Goal: Task Accomplishment & Management: Manage account settings

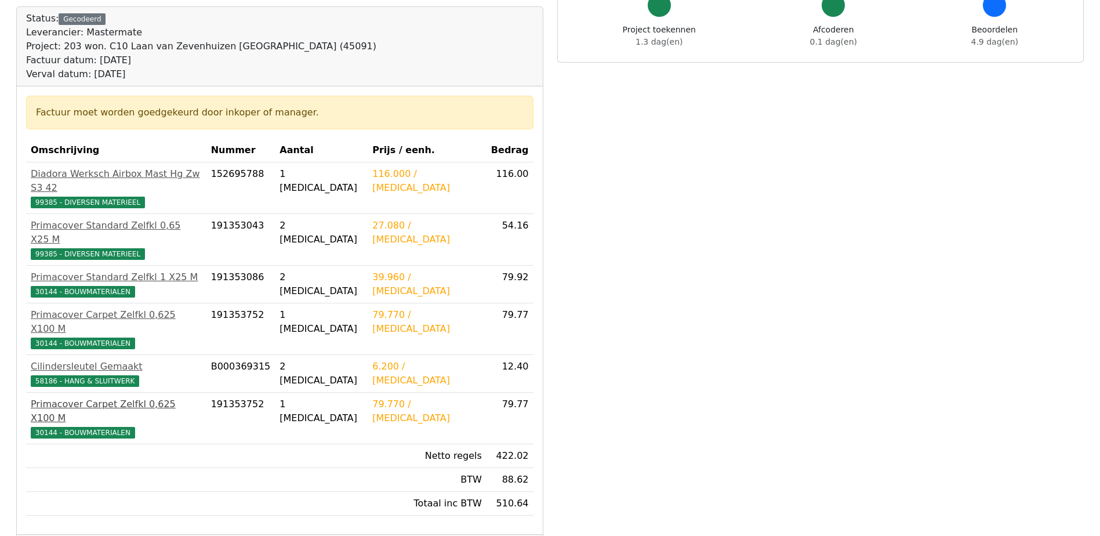
scroll to position [116, 0]
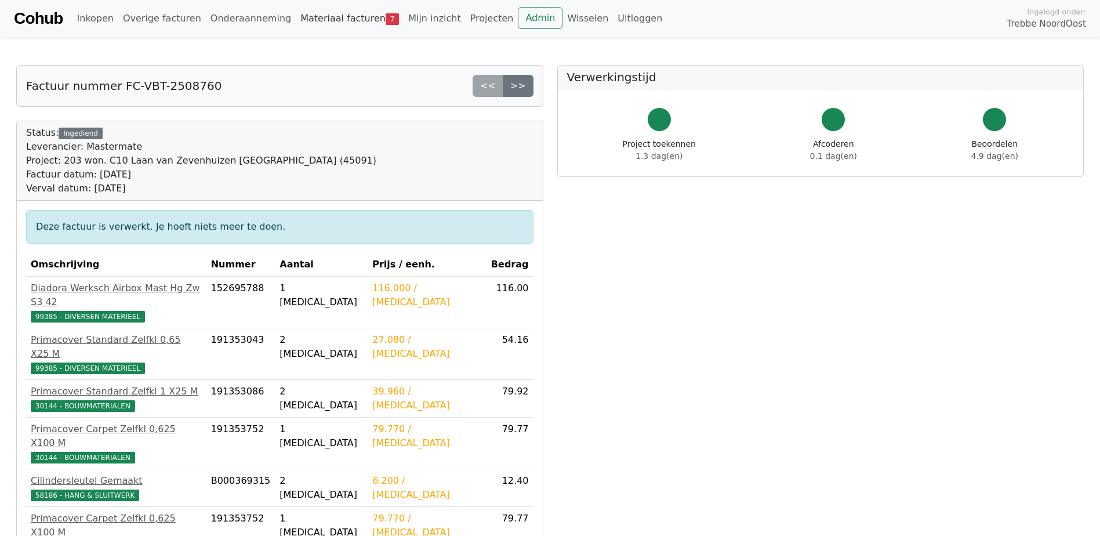
click at [325, 19] on link "Materiaal facturen 7" at bounding box center [350, 18] width 108 height 23
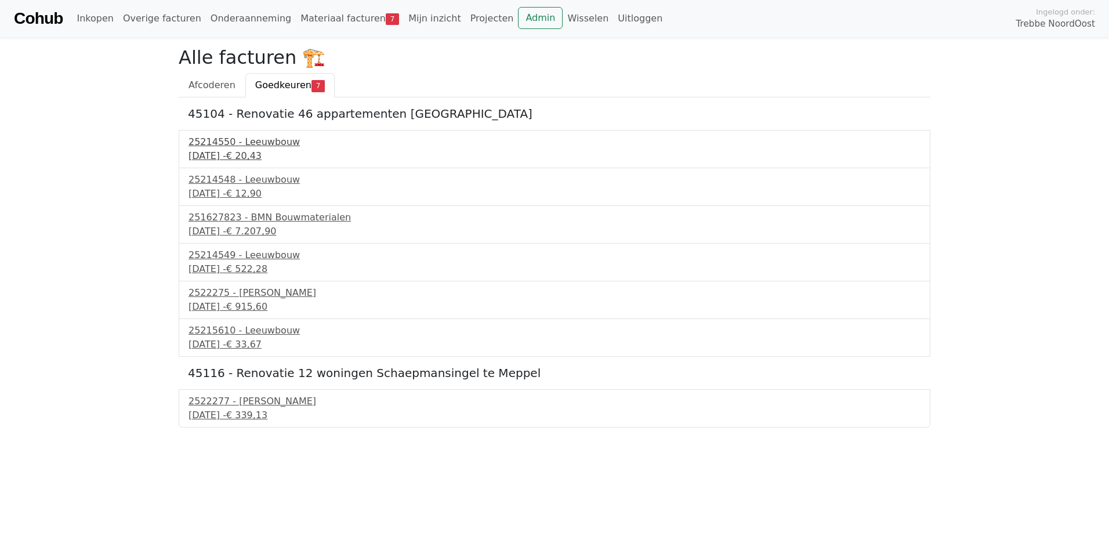
click at [248, 152] on div "18 september 2025 - € 20,43" at bounding box center [554, 156] width 732 height 14
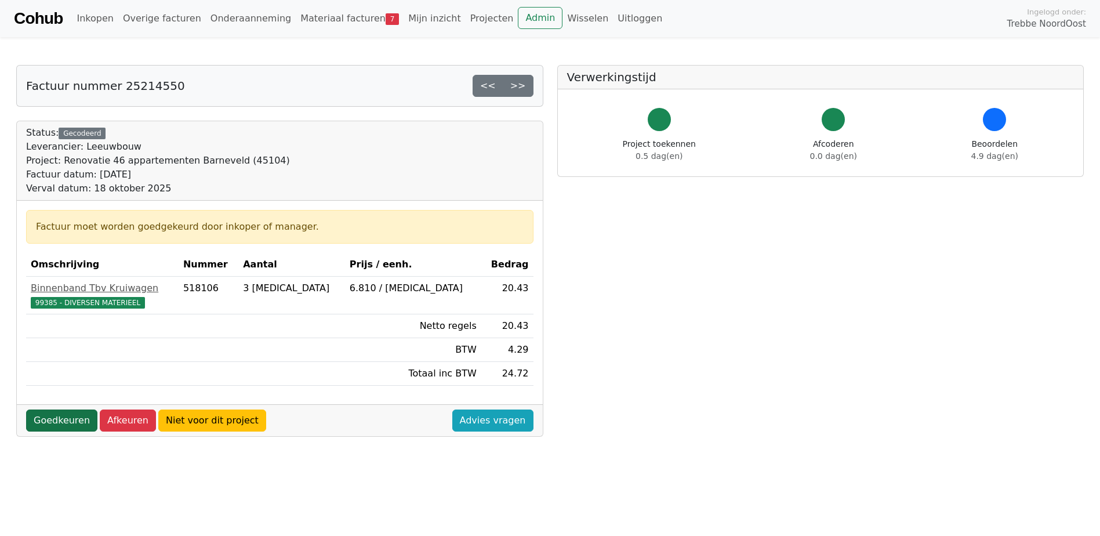
click at [60, 416] on link "Goedkeuren" at bounding box center [61, 420] width 71 height 22
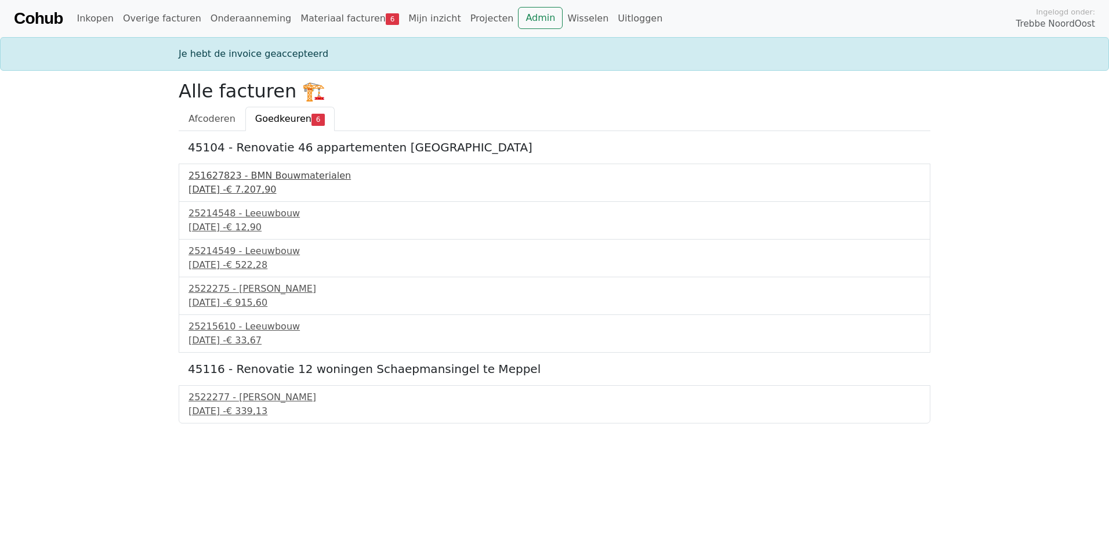
click at [206, 172] on div "251627823 - BMN Bouwmaterialen" at bounding box center [554, 176] width 732 height 14
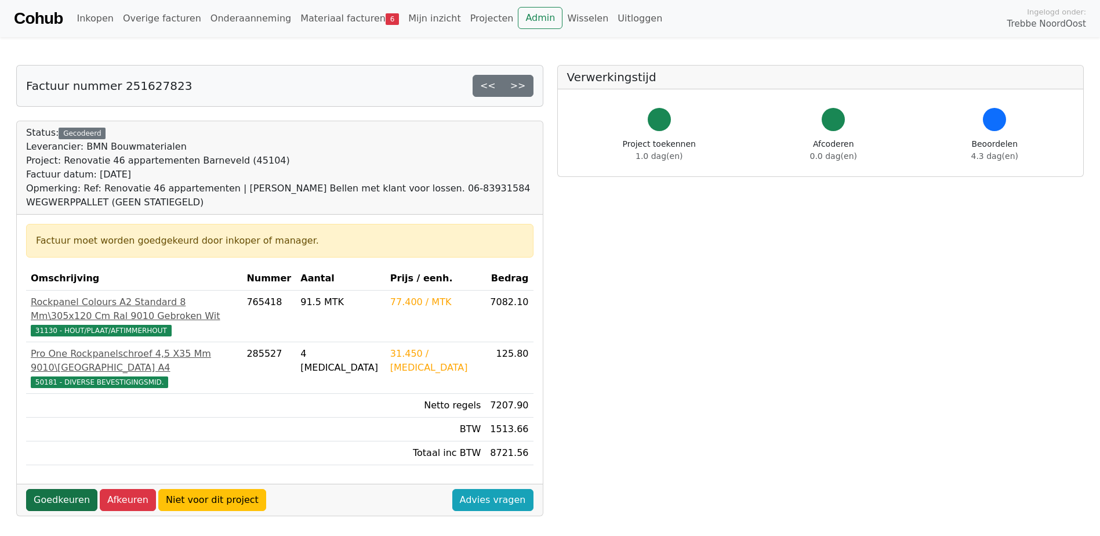
click at [62, 496] on link "Goedkeuren" at bounding box center [61, 500] width 71 height 22
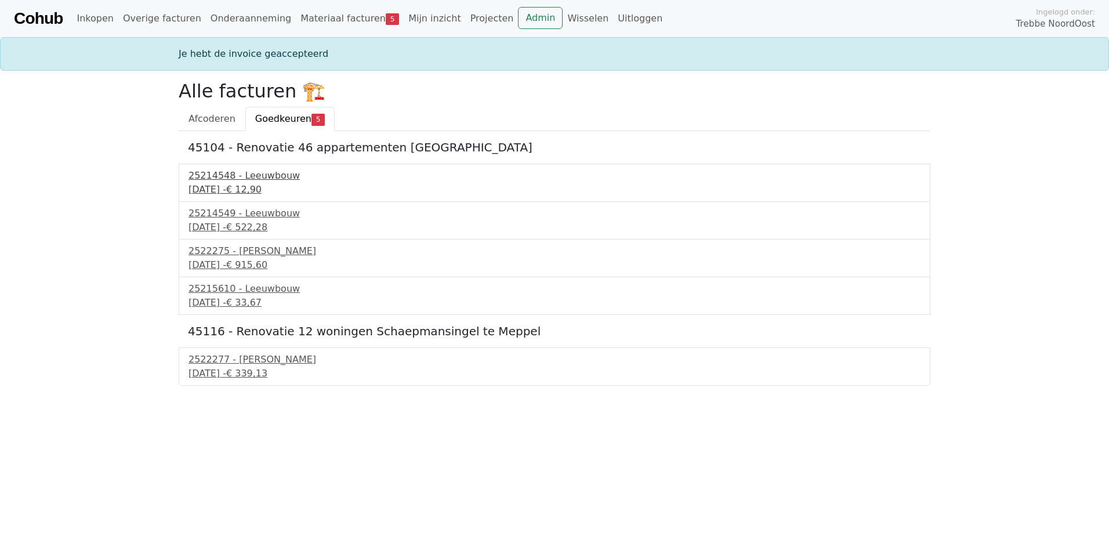
click at [209, 180] on div "25214548 - Leeuwbouw" at bounding box center [554, 176] width 732 height 14
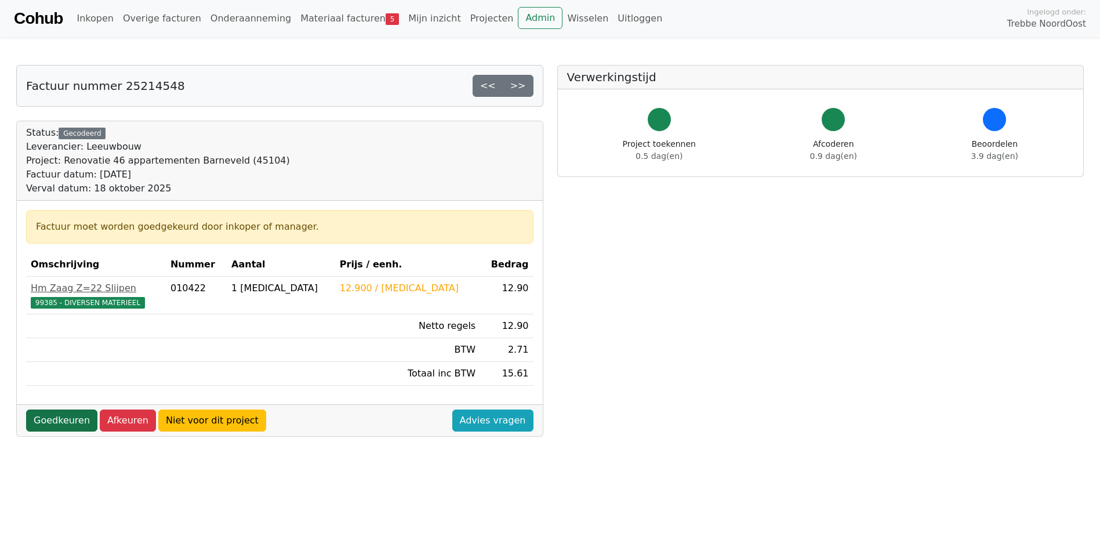
click at [60, 420] on link "Goedkeuren" at bounding box center [61, 420] width 71 height 22
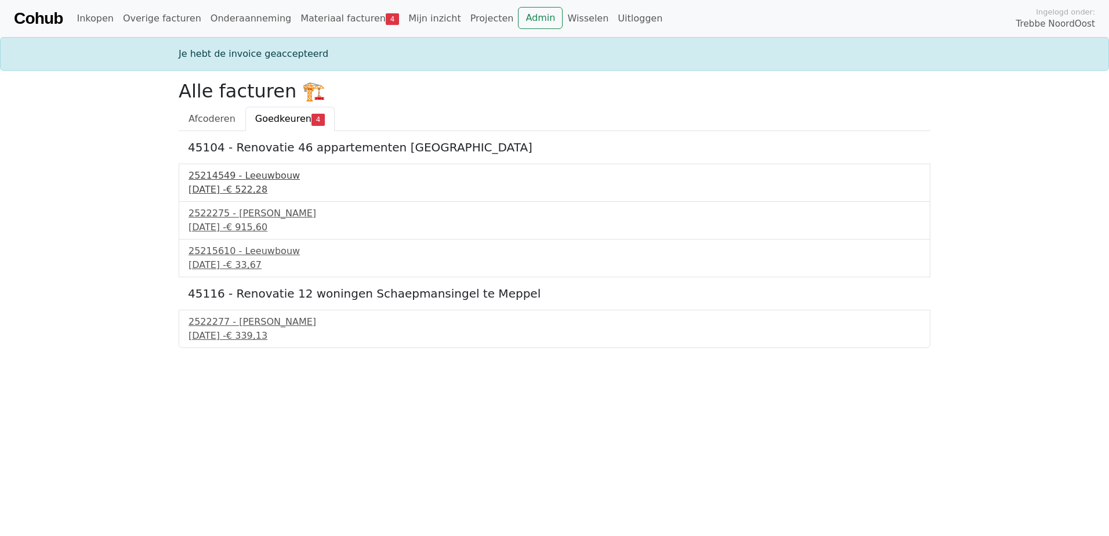
click at [223, 184] on div "18 september 2025 - € 522,28" at bounding box center [554, 190] width 732 height 14
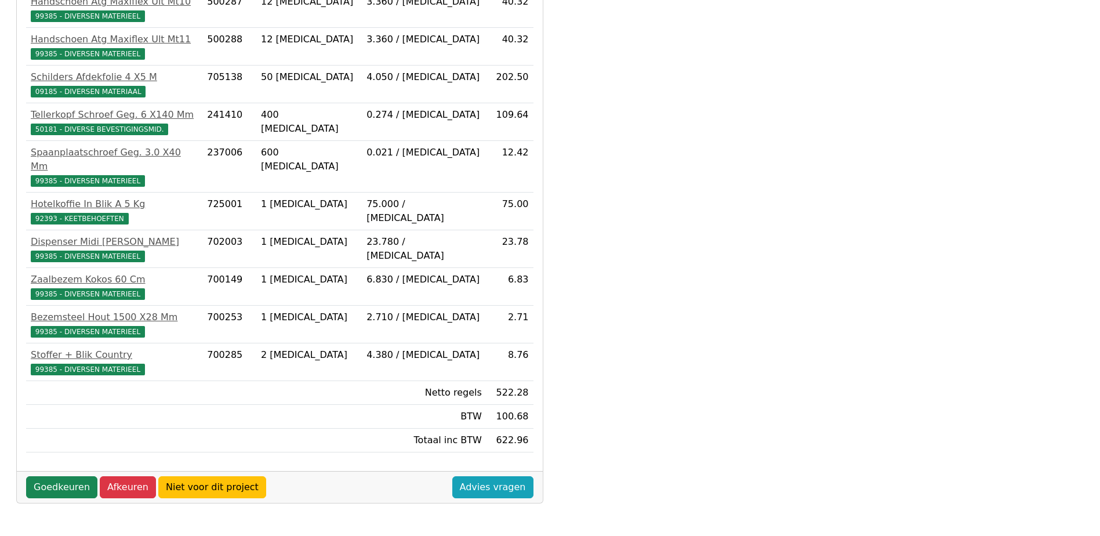
scroll to position [290, 0]
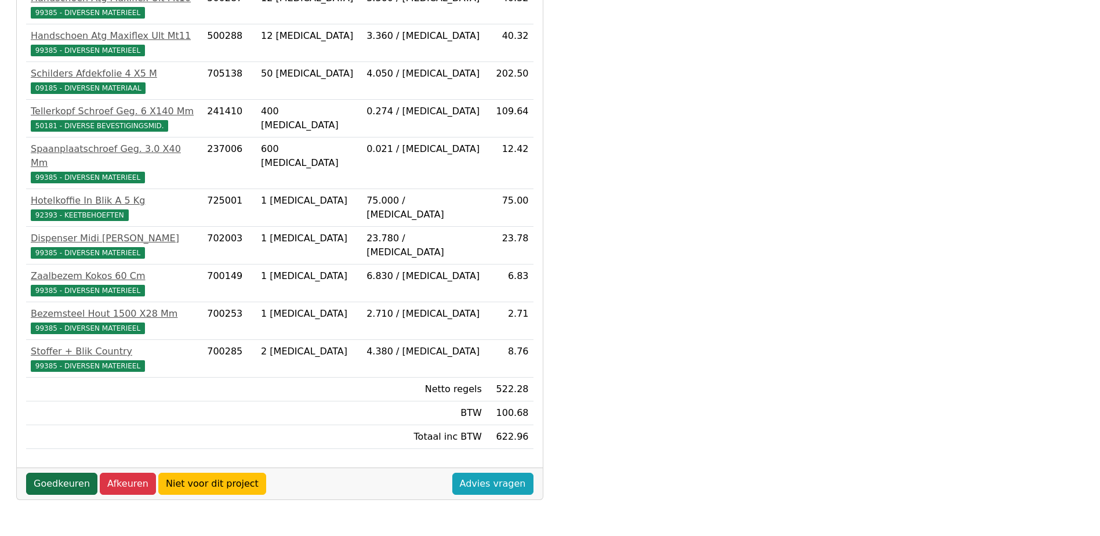
click at [59, 473] on link "Goedkeuren" at bounding box center [61, 484] width 71 height 22
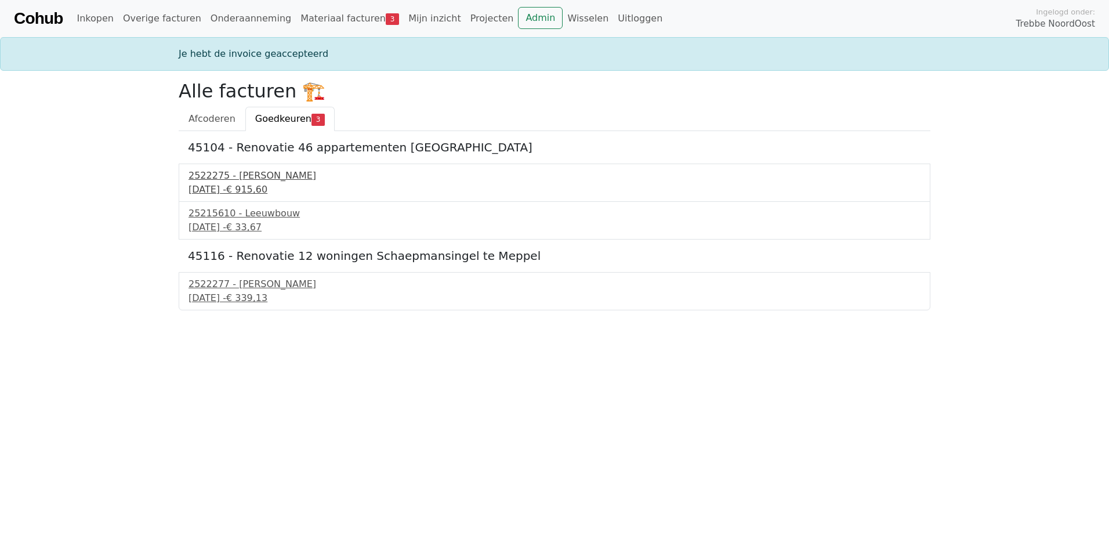
click at [223, 176] on div "2522275 - Van Dalen" at bounding box center [554, 176] width 732 height 14
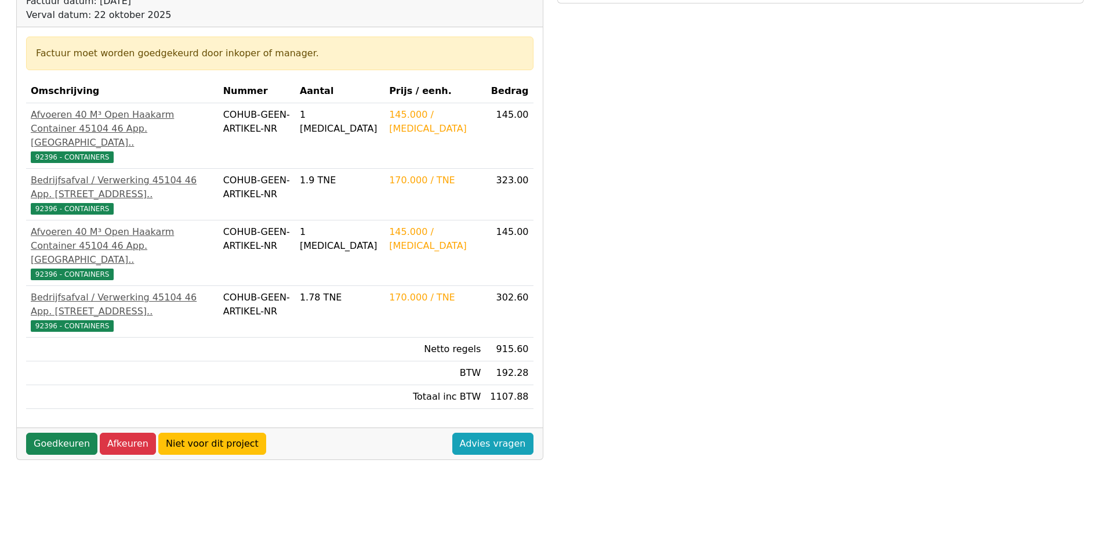
scroll to position [174, 0]
click at [52, 432] on link "Goedkeuren" at bounding box center [61, 443] width 71 height 22
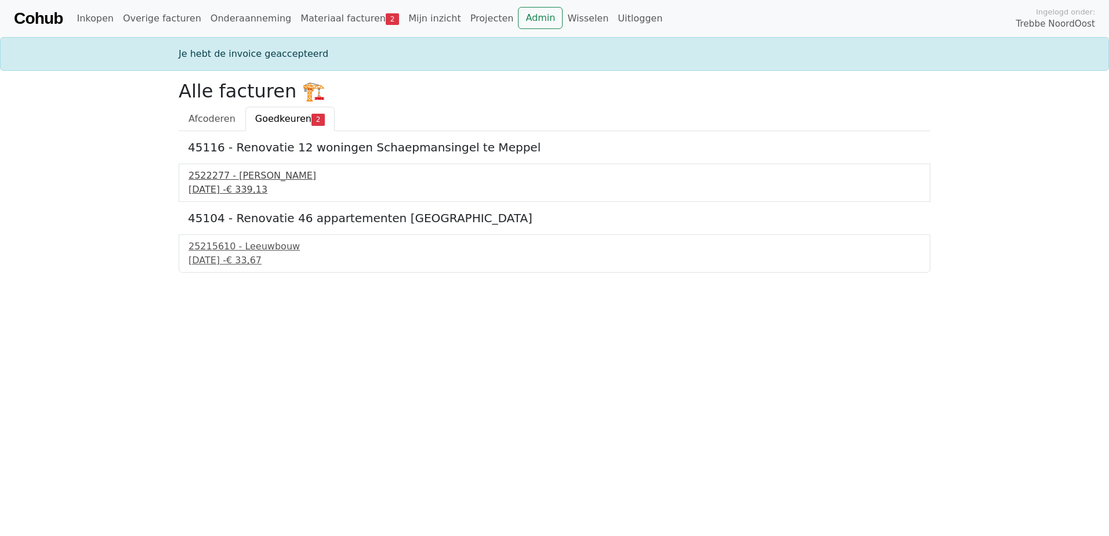
click at [260, 183] on div "[DATE] - € 339,13" at bounding box center [554, 190] width 732 height 14
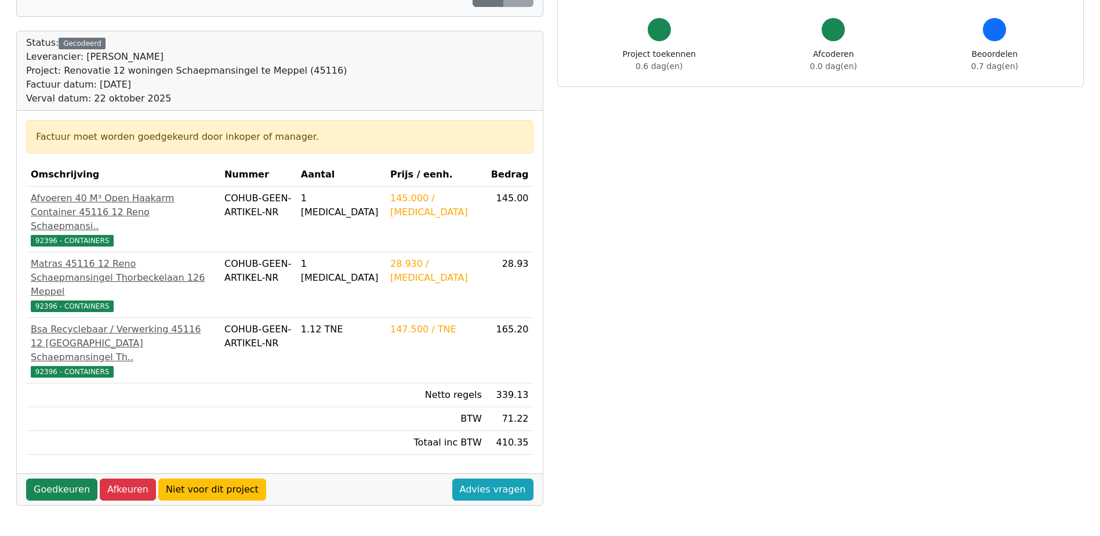
scroll to position [116, 0]
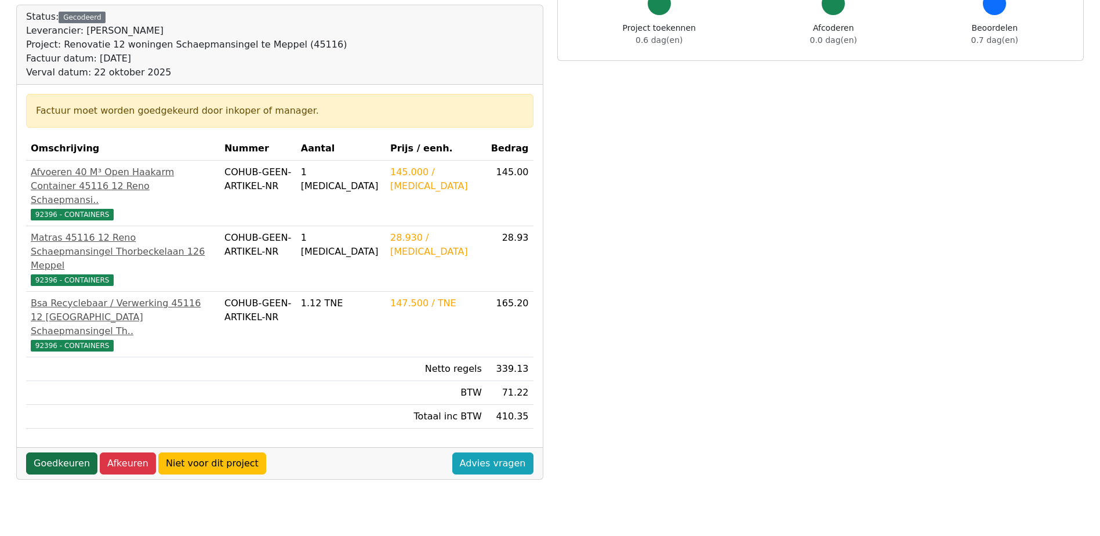
click at [48, 452] on link "Goedkeuren" at bounding box center [61, 463] width 71 height 22
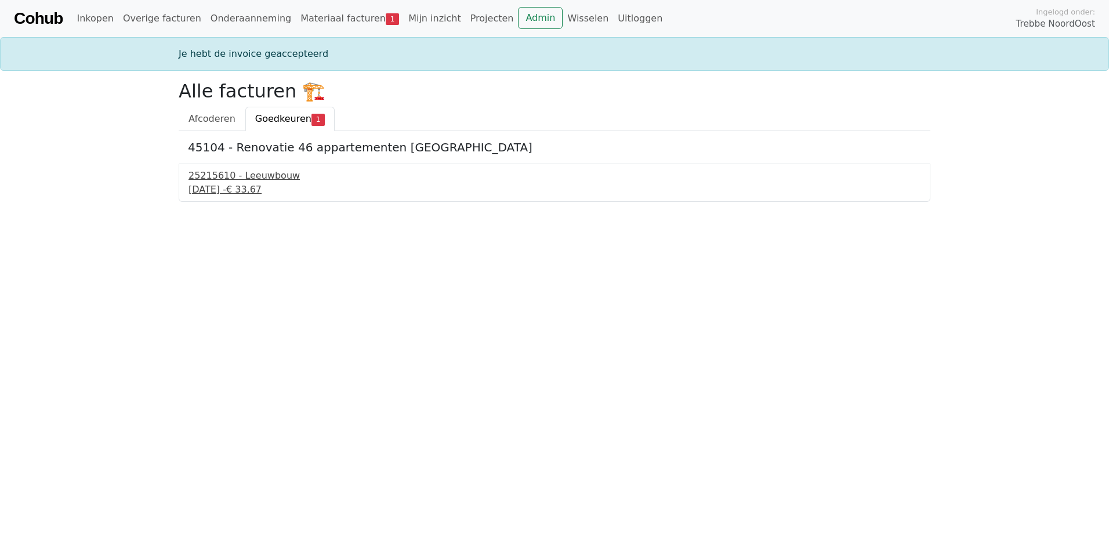
click at [259, 177] on div "25215610 - Leeuwbouw" at bounding box center [554, 176] width 732 height 14
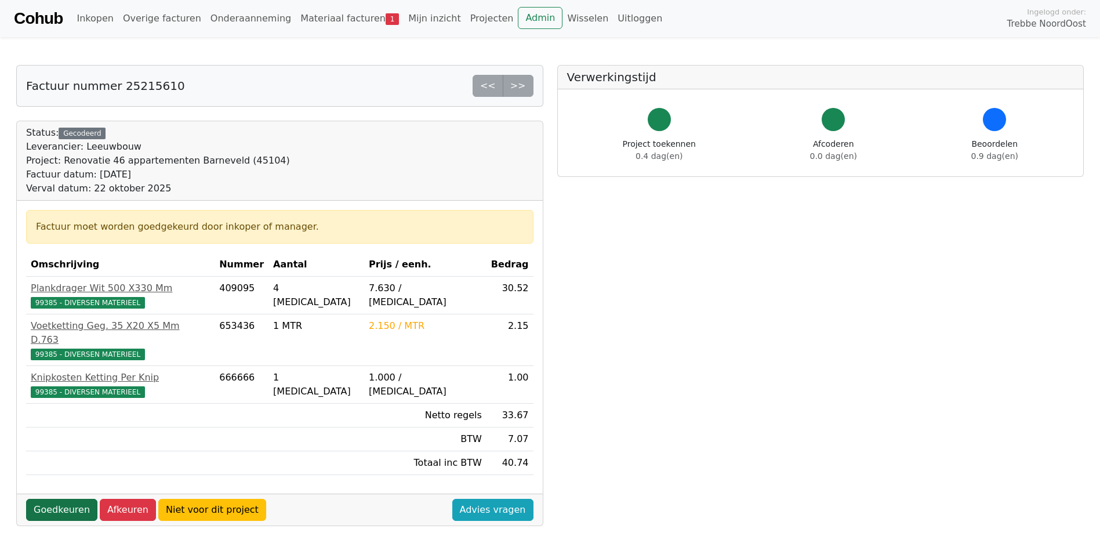
click at [47, 499] on link "Goedkeuren" at bounding box center [61, 510] width 71 height 22
